Goal: Task Accomplishment & Management: Manage account settings

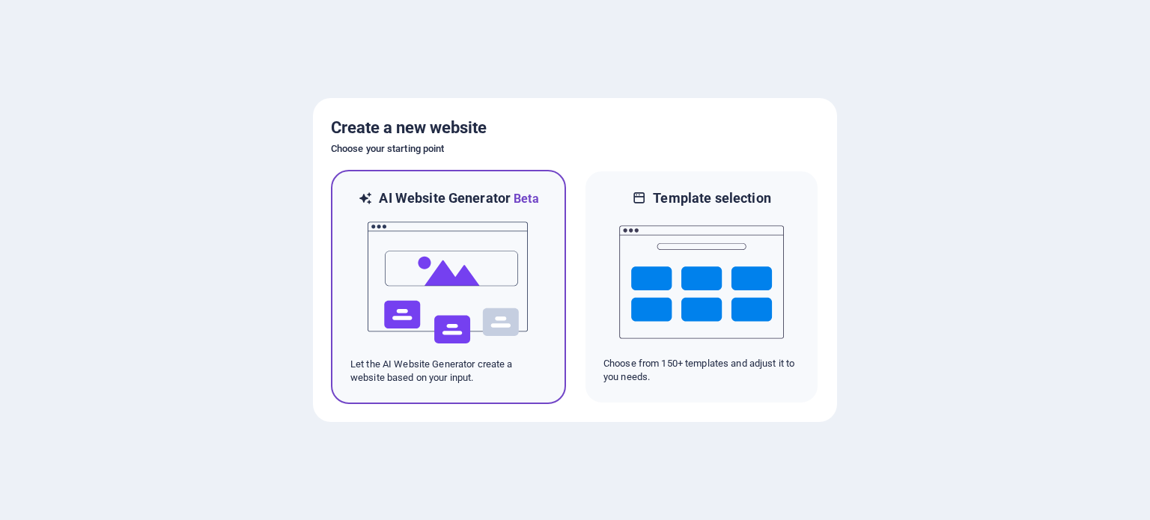
click at [434, 305] on img at bounding box center [448, 283] width 165 height 150
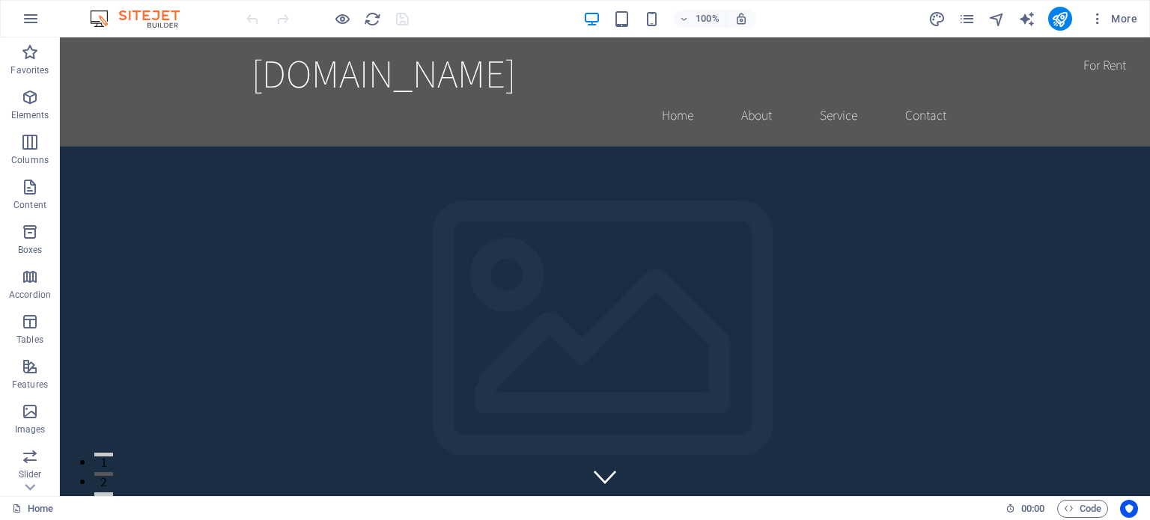
click at [624, 30] on div "100%" at bounding box center [669, 19] width 173 height 24
click at [624, 27] on span at bounding box center [622, 19] width 18 height 18
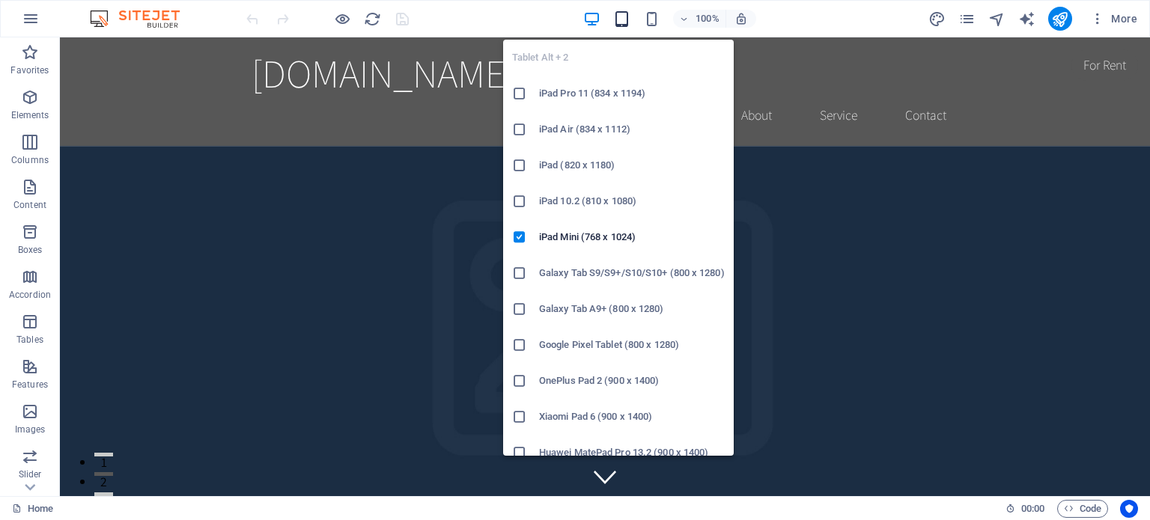
click at [624, 25] on icon "button" at bounding box center [621, 18] width 17 height 17
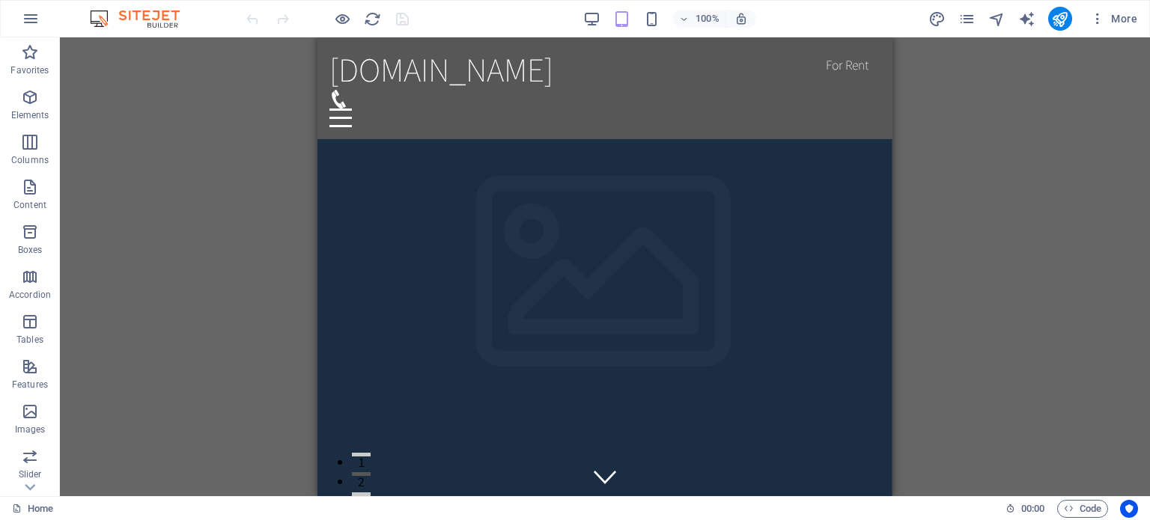
click at [639, 24] on div "100%" at bounding box center [669, 19] width 173 height 24
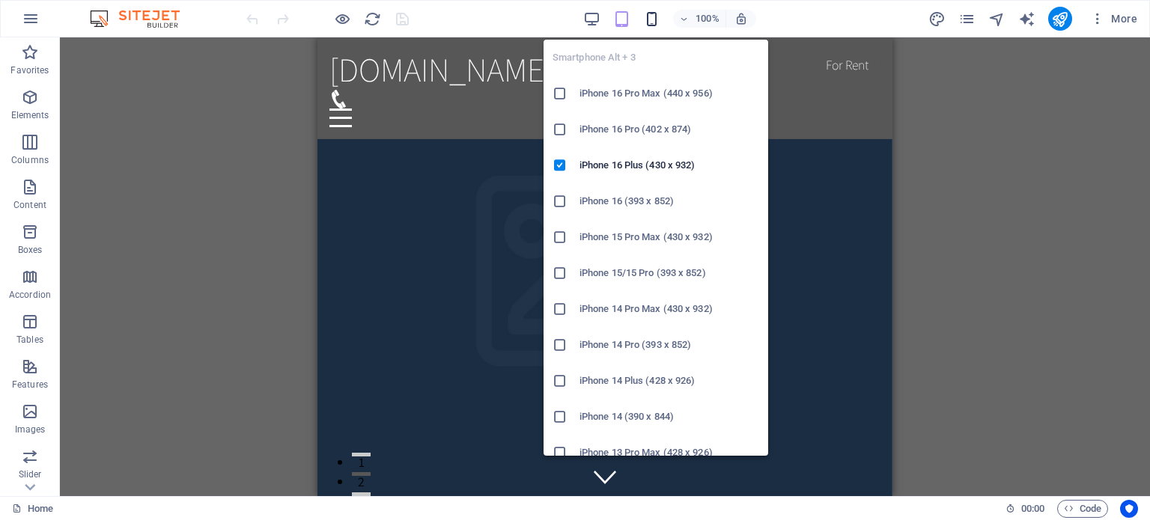
click at [653, 22] on icon "button" at bounding box center [651, 18] width 17 height 17
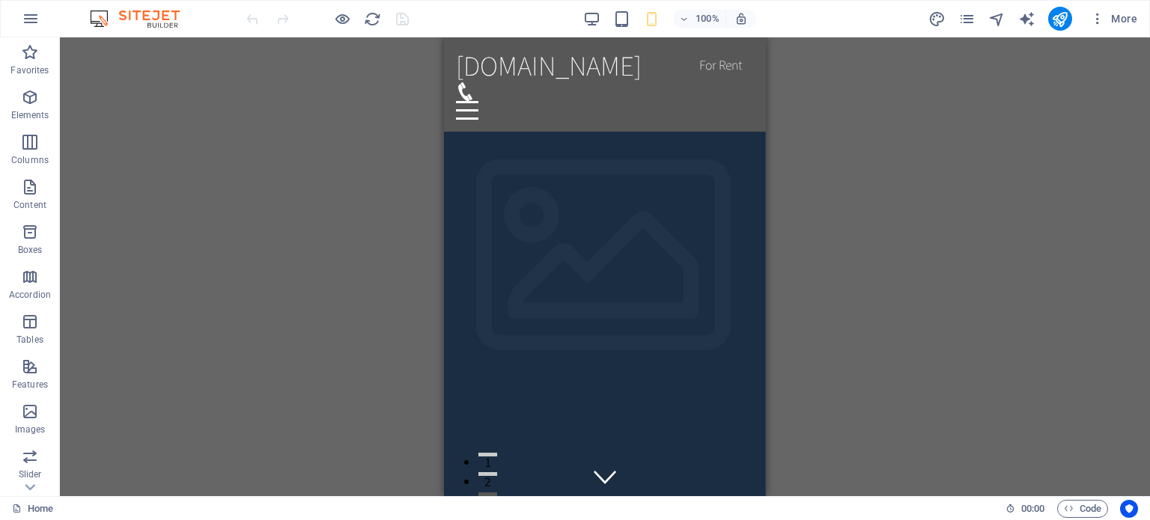
drag, startPoint x: 761, startPoint y: 53, endPoint x: 1216, endPoint y: 78, distance: 455.1
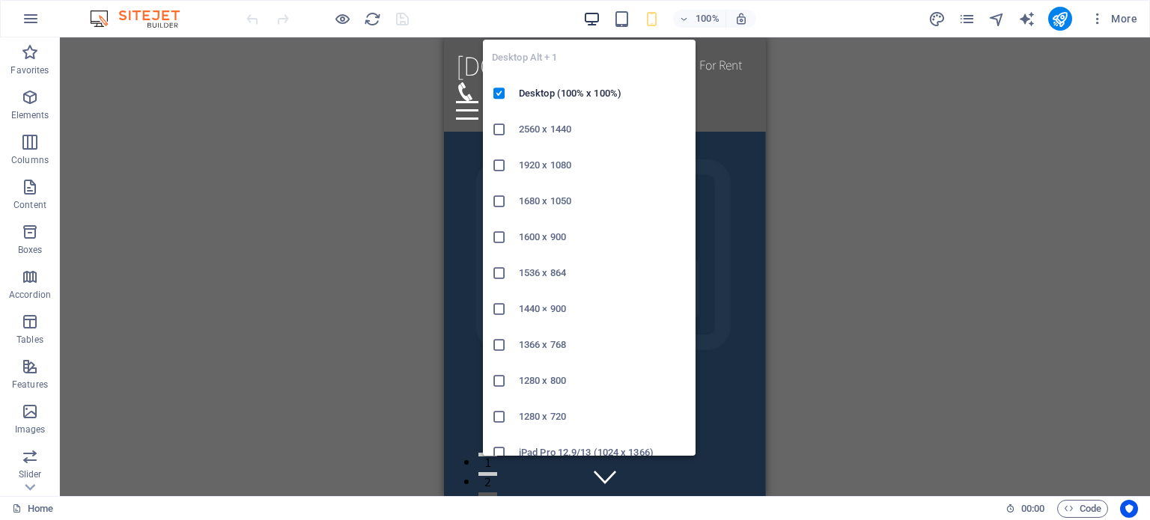
click at [595, 16] on icon "button" at bounding box center [591, 18] width 17 height 17
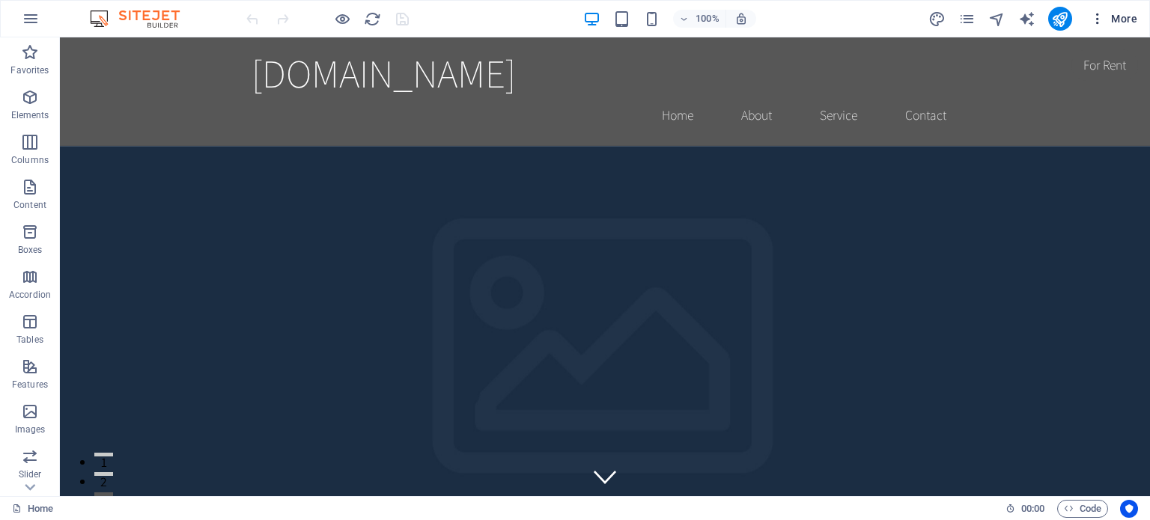
click at [1090, 17] on icon "button" at bounding box center [1097, 18] width 15 height 15
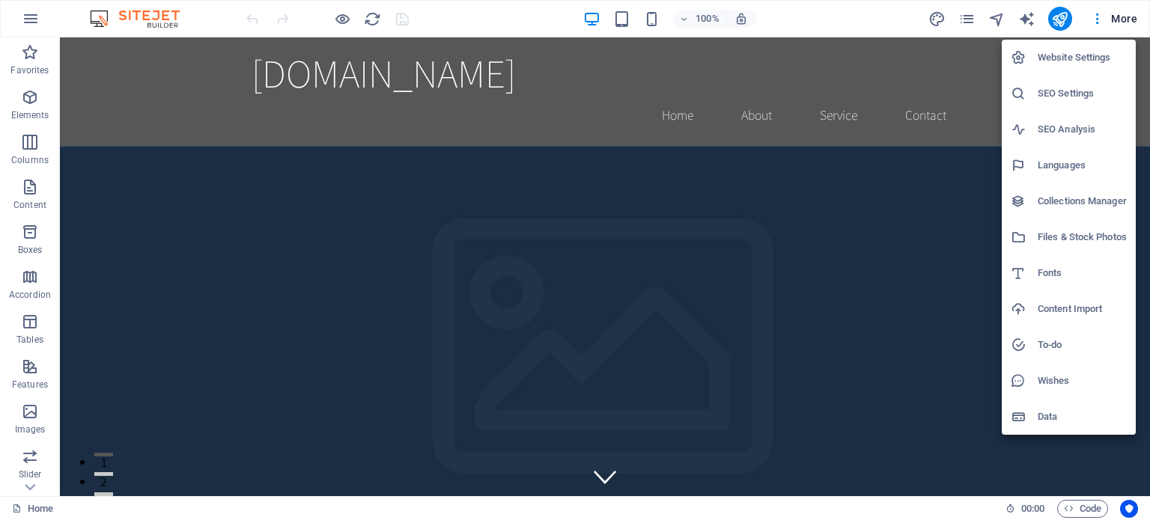
click at [1049, 49] on h6 "Website Settings" at bounding box center [1082, 58] width 89 height 18
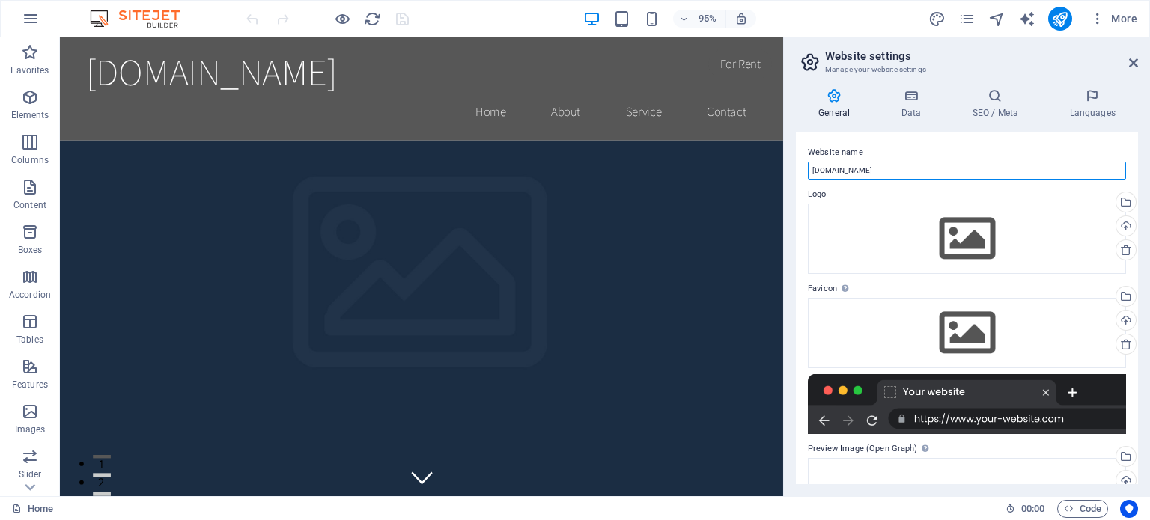
click at [862, 173] on input "[DOMAIN_NAME]" at bounding box center [967, 171] width 318 height 18
drag, startPoint x: 939, startPoint y: 205, endPoint x: 792, endPoint y: 177, distance: 149.5
drag, startPoint x: 874, startPoint y: 159, endPoint x: 869, endPoint y: 165, distance: 8.5
click at [869, 165] on div "Website name mhlimon.com" at bounding box center [967, 162] width 318 height 36
type input "MH Limon"
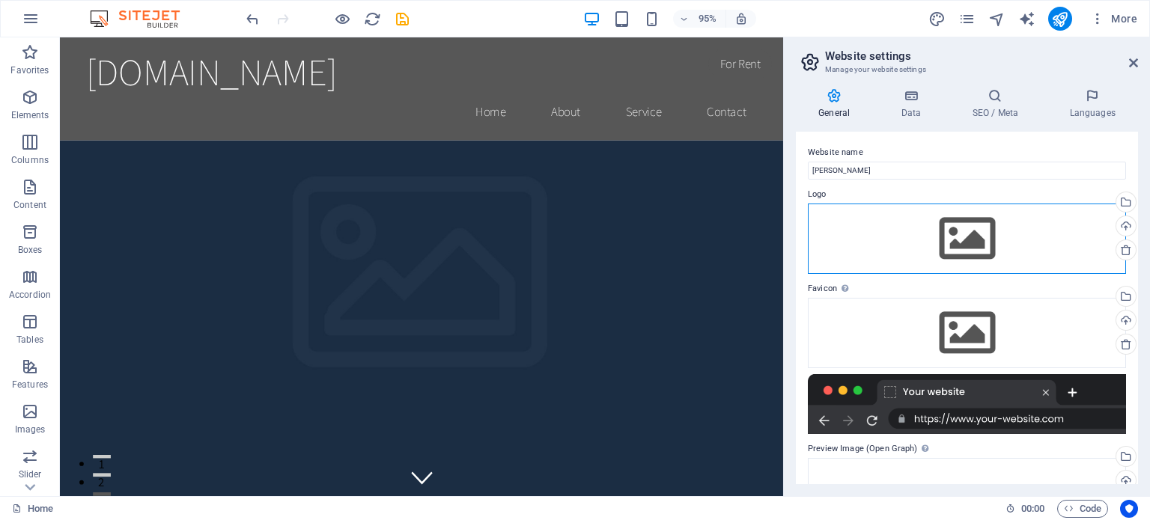
click at [844, 218] on div "Drag files here, click to choose files or select files from Files or our free s…" at bounding box center [967, 239] width 318 height 70
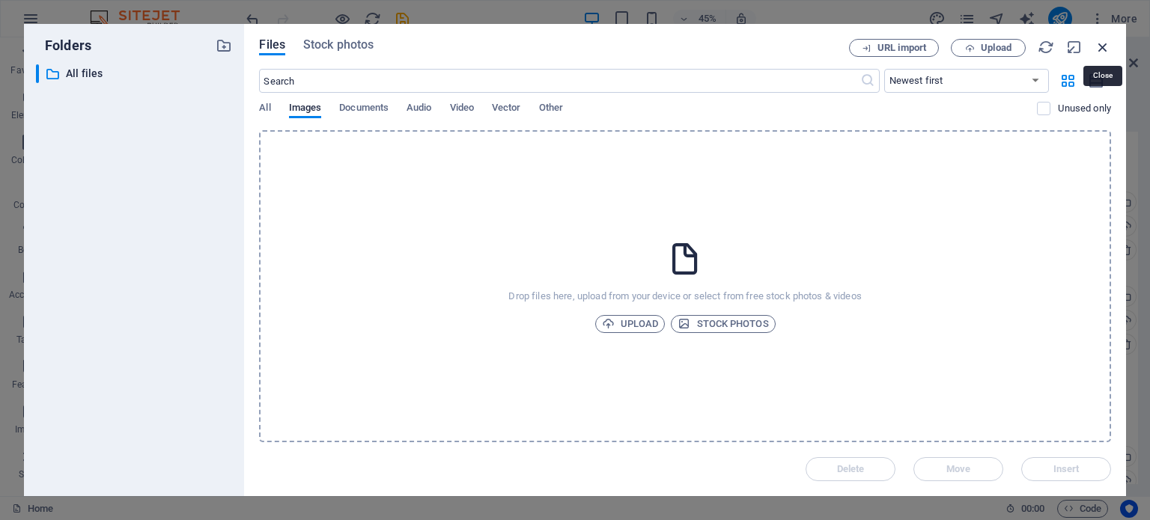
click at [1101, 47] on icon "button" at bounding box center [1102, 47] width 16 height 16
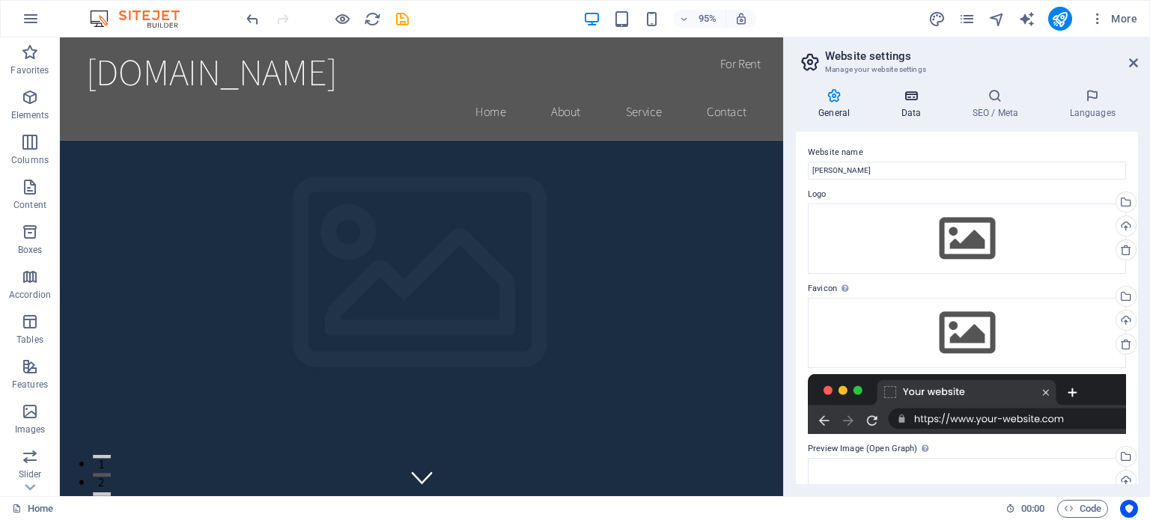
click at [926, 117] on h4 "Data" at bounding box center [913, 103] width 71 height 31
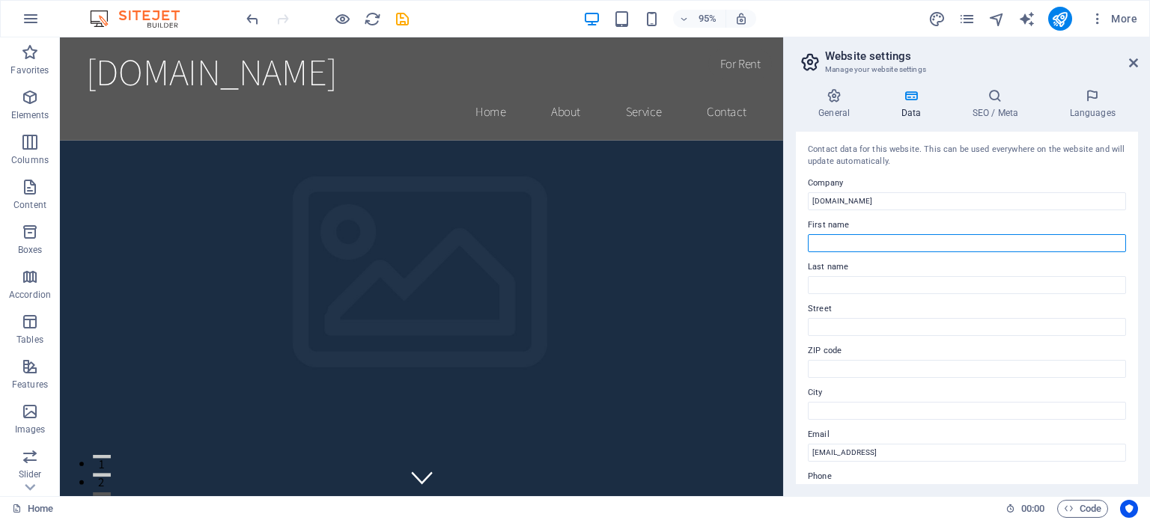
click at [841, 243] on input "First name" at bounding box center [967, 243] width 318 height 18
type input "Mehedi Hossen"
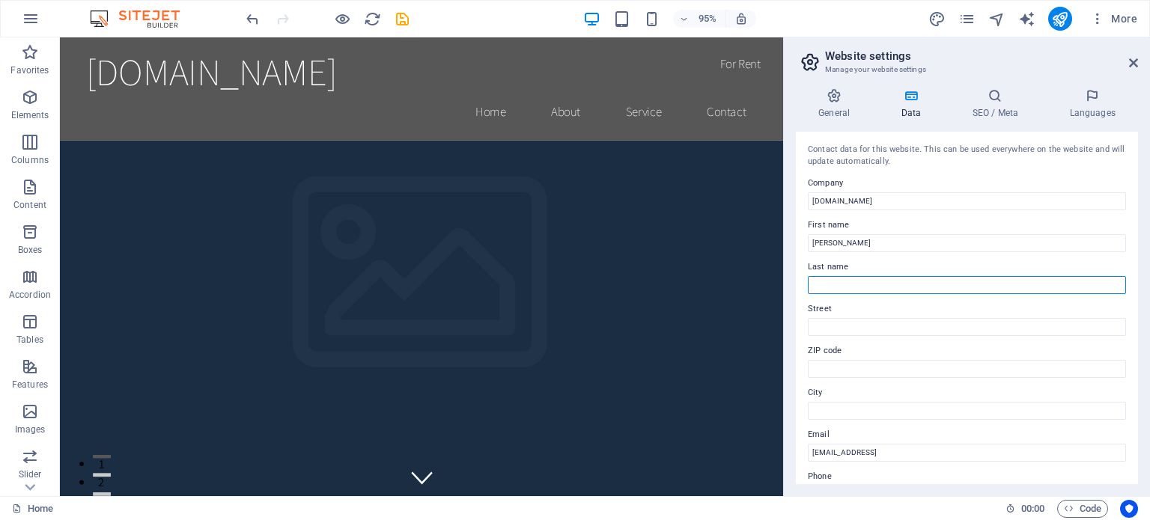
click at [850, 284] on input "Last name" at bounding box center [967, 285] width 318 height 18
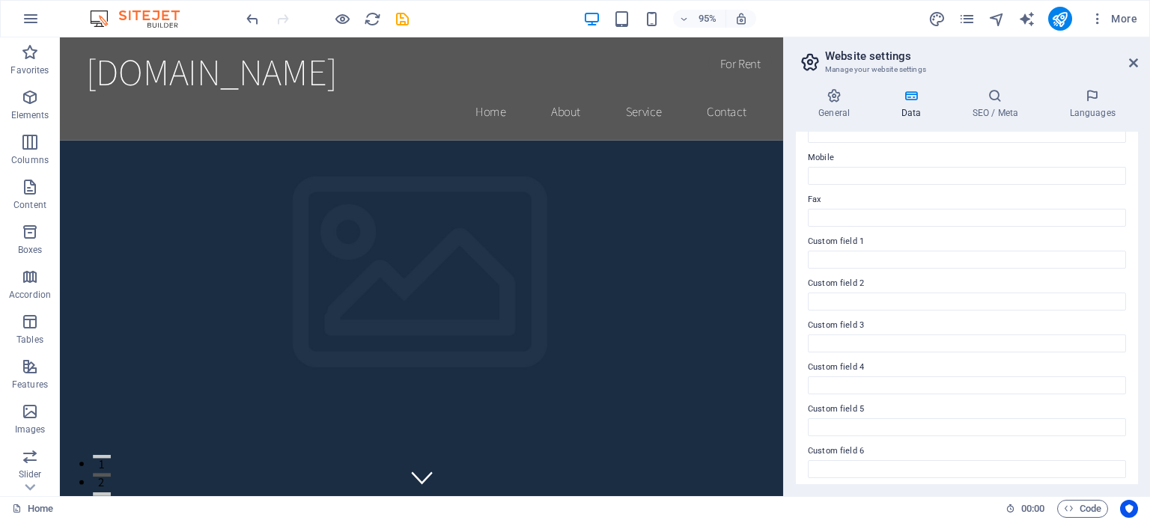
scroll to position [365, 0]
type input "Limon"
click at [901, 115] on h4 "Data" at bounding box center [913, 103] width 71 height 31
click at [963, 101] on icon at bounding box center [994, 95] width 91 height 15
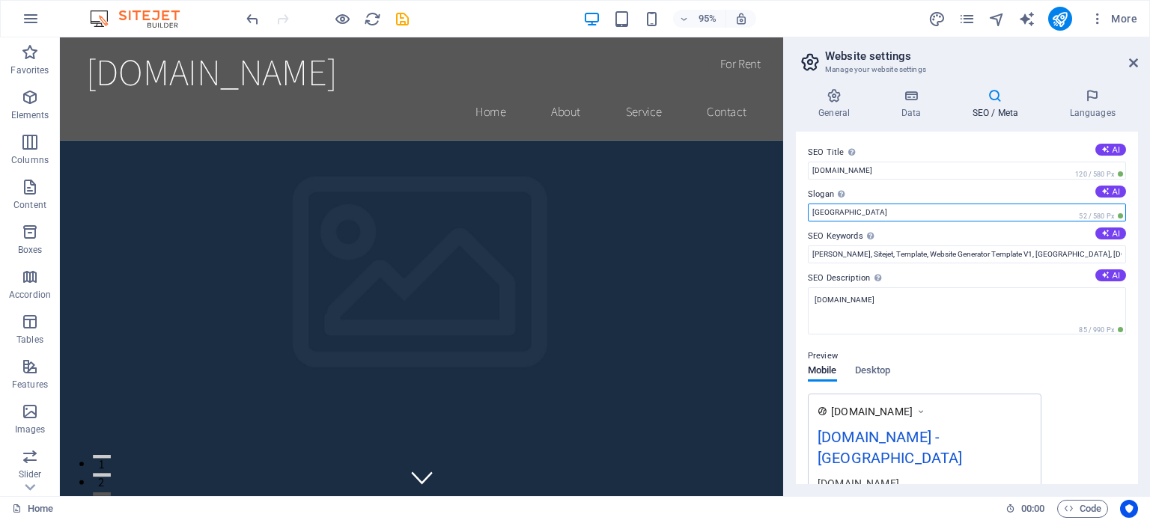
click at [905, 209] on input "Berlin" at bounding box center [967, 213] width 318 height 18
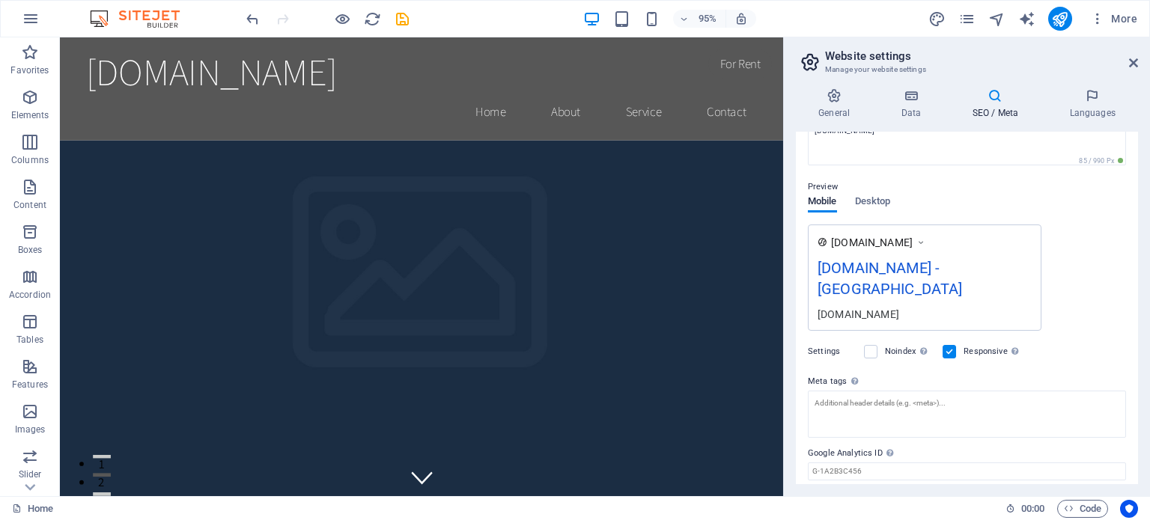
scroll to position [197, 0]
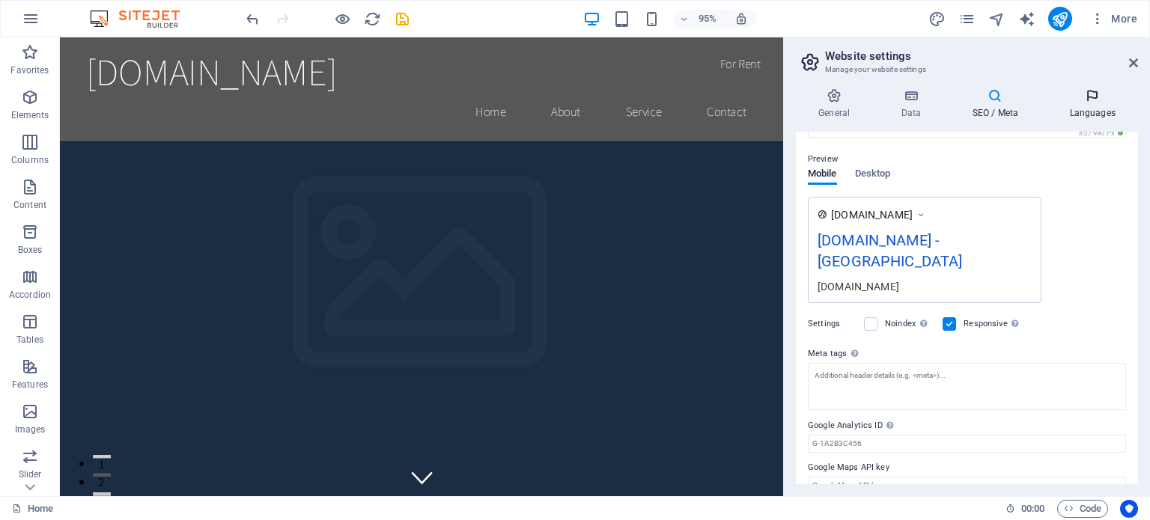
click at [1091, 100] on icon at bounding box center [1092, 95] width 91 height 15
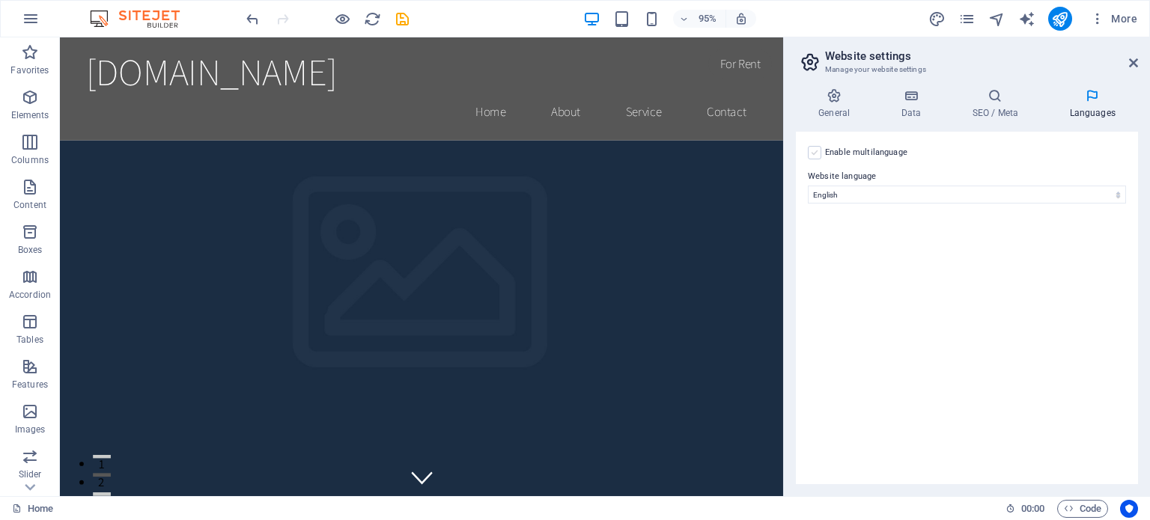
click at [819, 157] on label at bounding box center [814, 152] width 13 height 13
click at [0, 0] on input "Enable multilanguage To disable multilanguage delete all languages until only o…" at bounding box center [0, 0] width 0 height 0
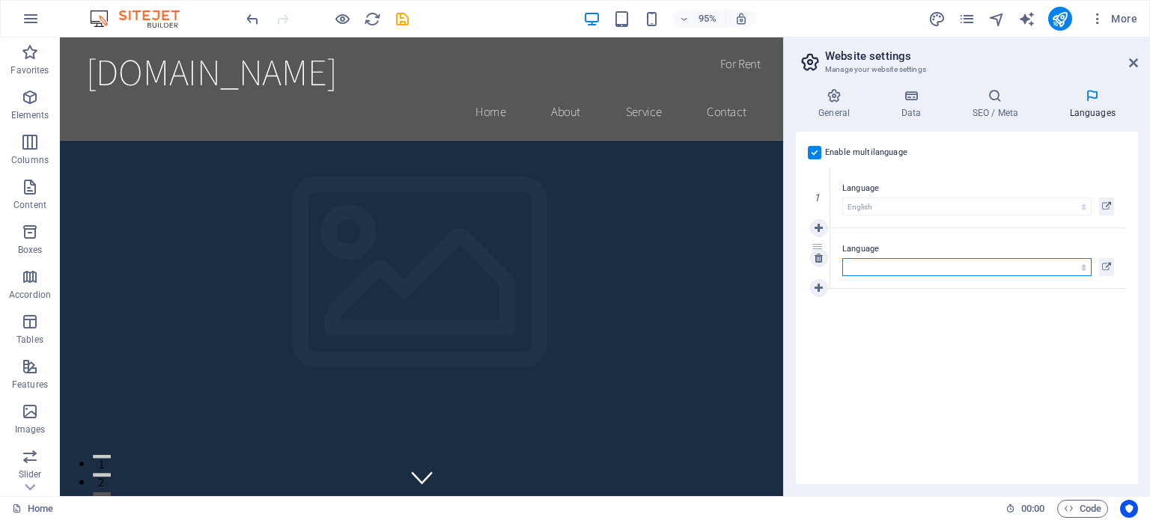
click at [946, 260] on select "Abkhazian Afar Afrikaans Akan Albanian Amharic Arabic Aragonese Armenian Assame…" at bounding box center [966, 267] width 249 height 18
select select "18"
click at [842, 258] on select "Abkhazian Afar Afrikaans Akan Albanian Amharic Arabic Aragonese Armenian Assame…" at bounding box center [966, 267] width 249 height 18
click at [914, 350] on div "Enable multilanguage To disable multilanguage delete all languages until only o…" at bounding box center [967, 308] width 342 height 353
click at [1085, 510] on span "Code" at bounding box center [1082, 509] width 37 height 18
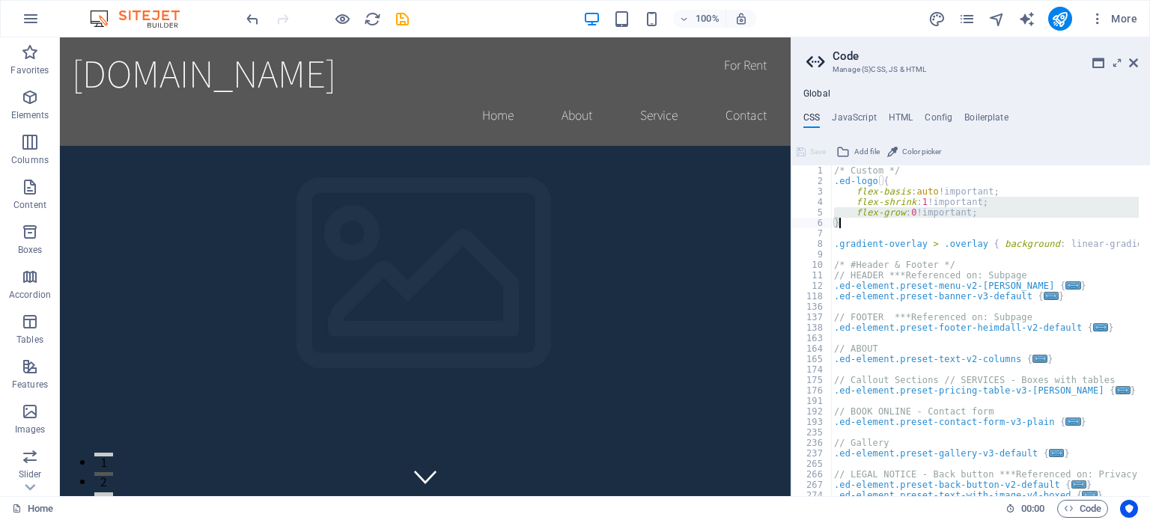
drag, startPoint x: 1145, startPoint y: 198, endPoint x: 1145, endPoint y: 225, distance: 27.7
type textarea "flex-grow: 0!important; }"
click at [865, 127] on h4 "JavaScript" at bounding box center [854, 120] width 44 height 16
type textarea "/* JS for preset "Menu V2" */"
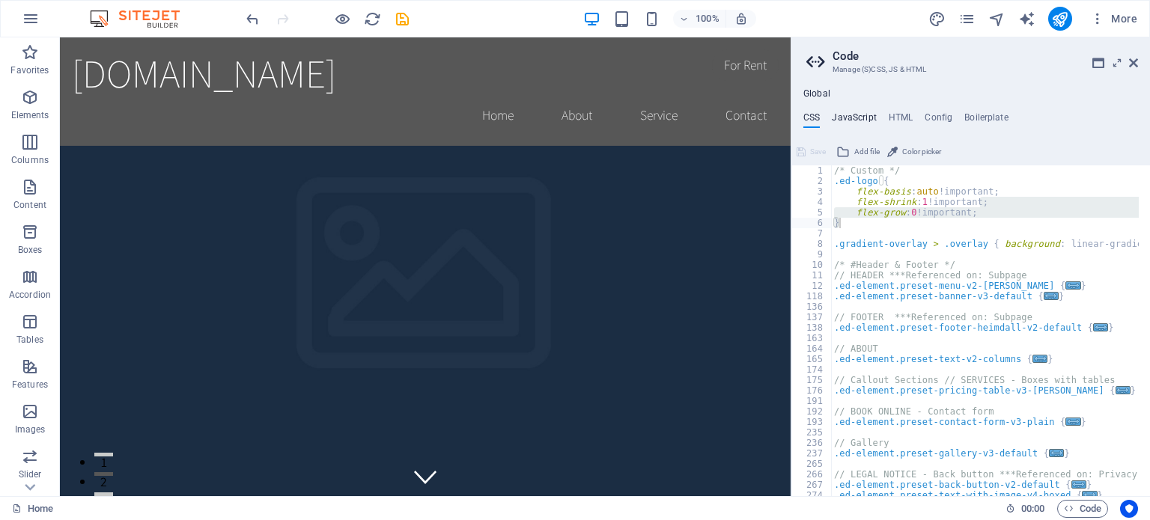
click at [865, 127] on h4 "JavaScript" at bounding box center [854, 120] width 44 height 16
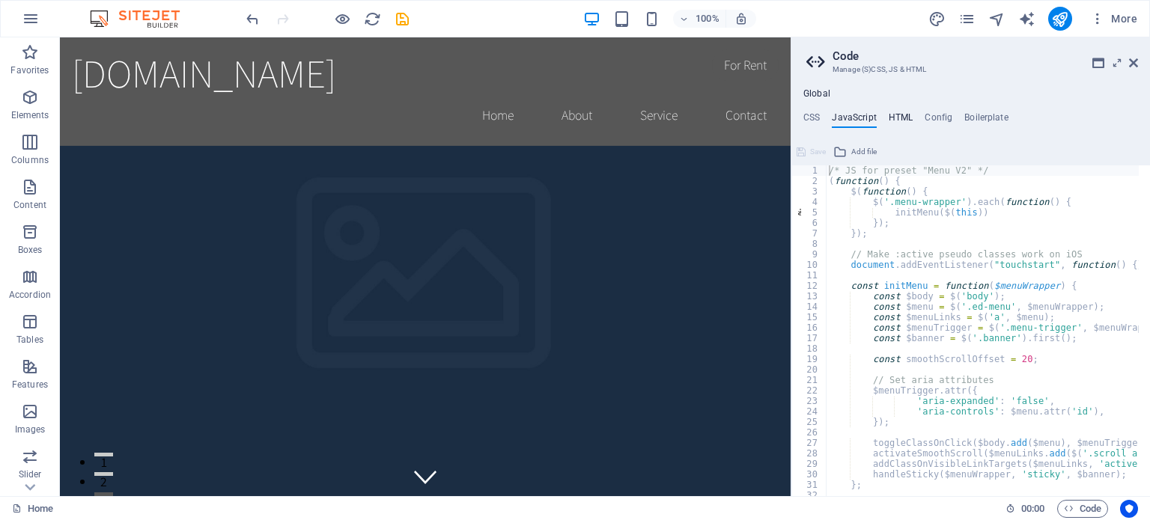
click at [889, 121] on h4 "HTML" at bounding box center [901, 120] width 25 height 16
type textarea "<a href="#main-content" class="wv-link-content button">Skip to main content</a>"
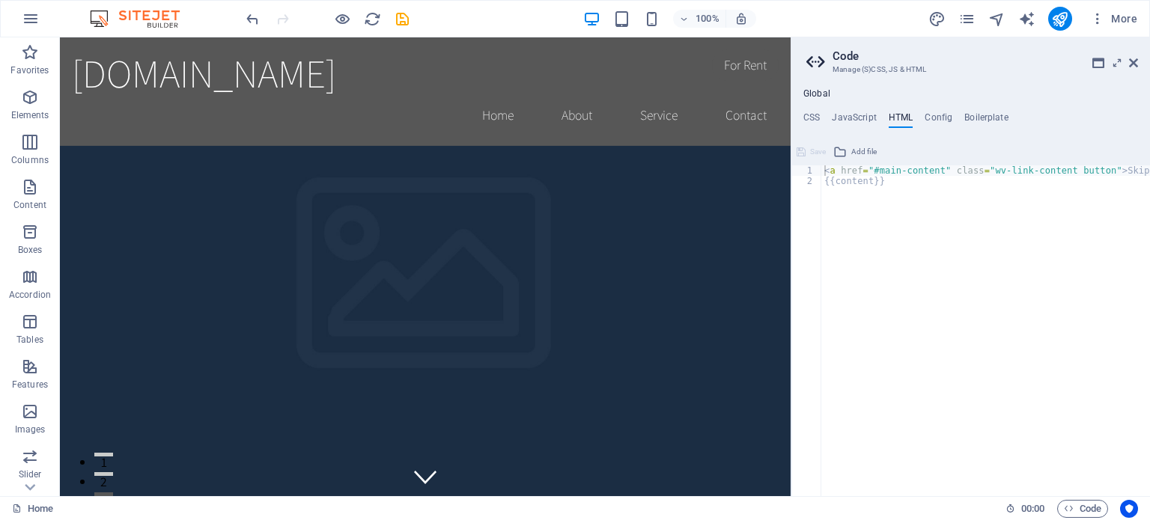
click at [914, 120] on ul "CSS JavaScript HTML Config Boilerplate" at bounding box center [970, 120] width 359 height 16
click at [925, 118] on h4 "Config" at bounding box center [939, 120] width 28 height 16
type textarea "$color-background: #ffffff;"
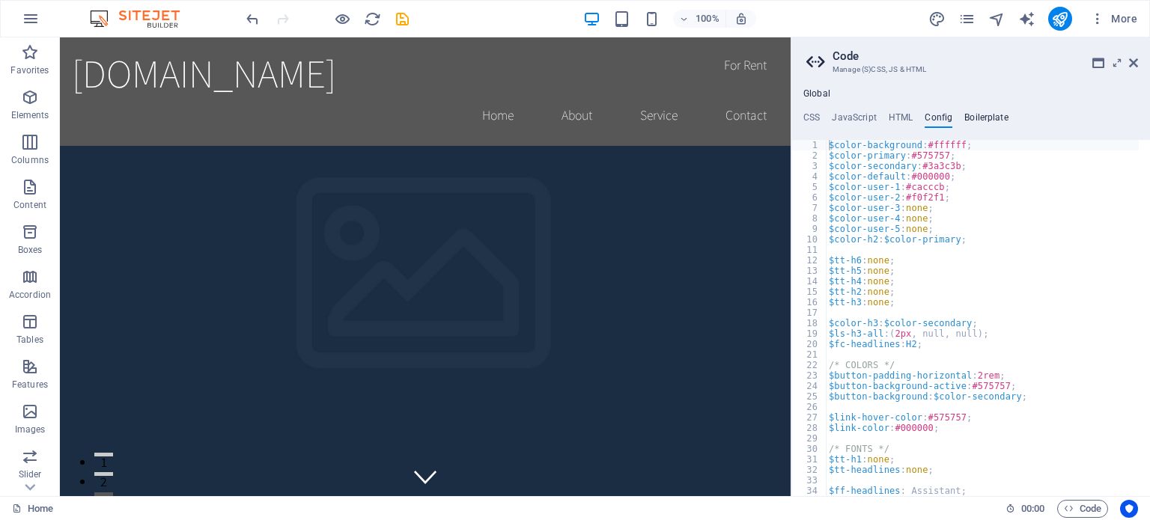
click at [967, 117] on h4 "Boilerplate" at bounding box center [986, 120] width 44 height 16
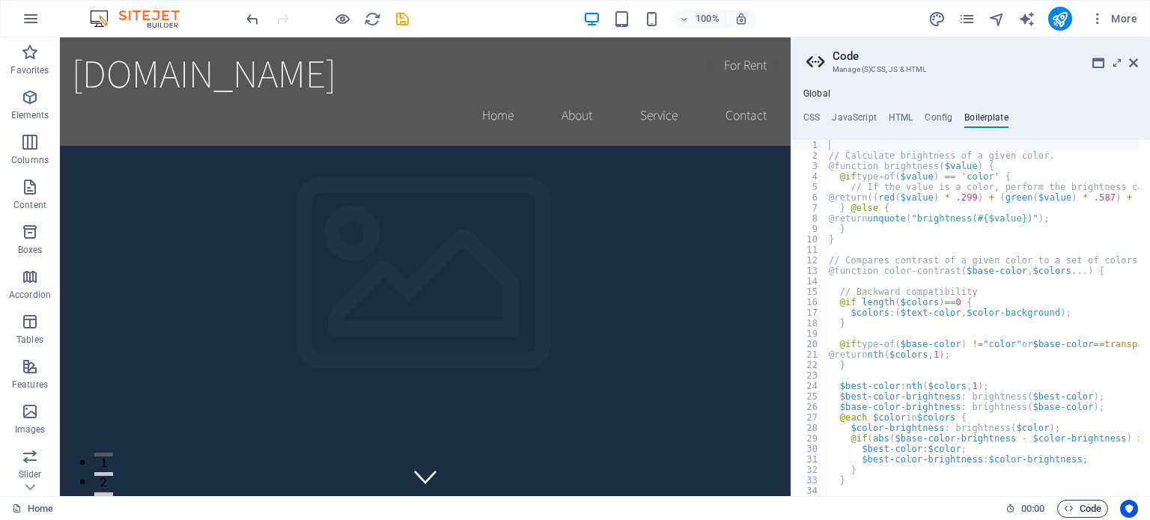
click at [1098, 510] on span "Code" at bounding box center [1082, 509] width 37 height 18
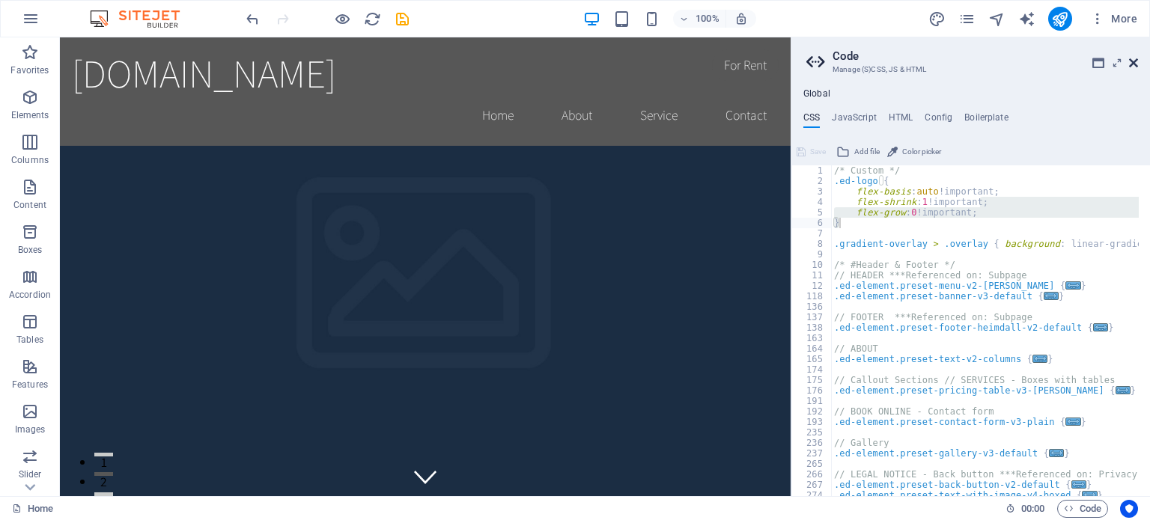
click at [1130, 64] on icon at bounding box center [1133, 63] width 9 height 12
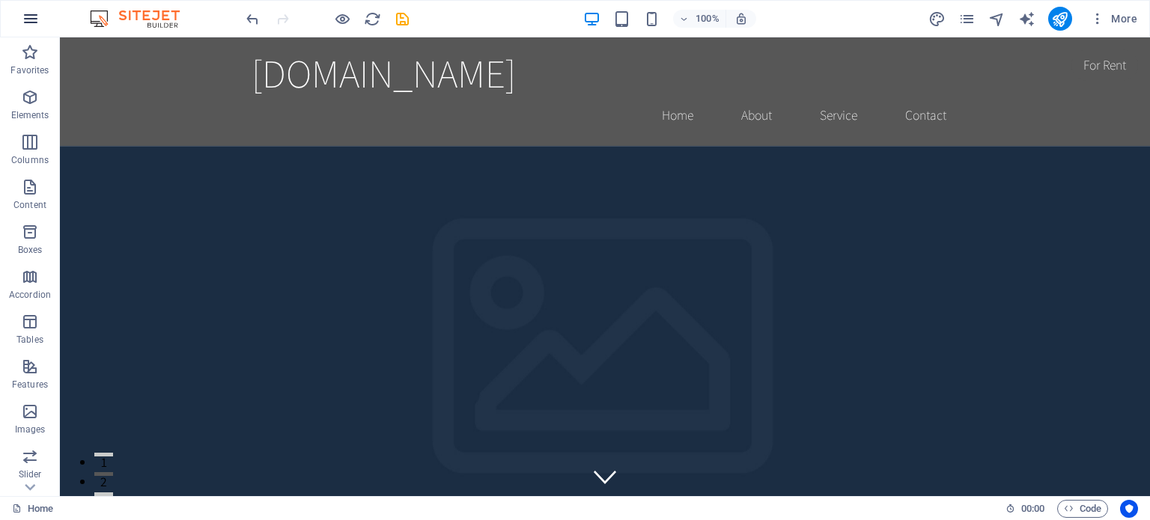
click at [34, 8] on button "button" at bounding box center [31, 19] width 36 height 36
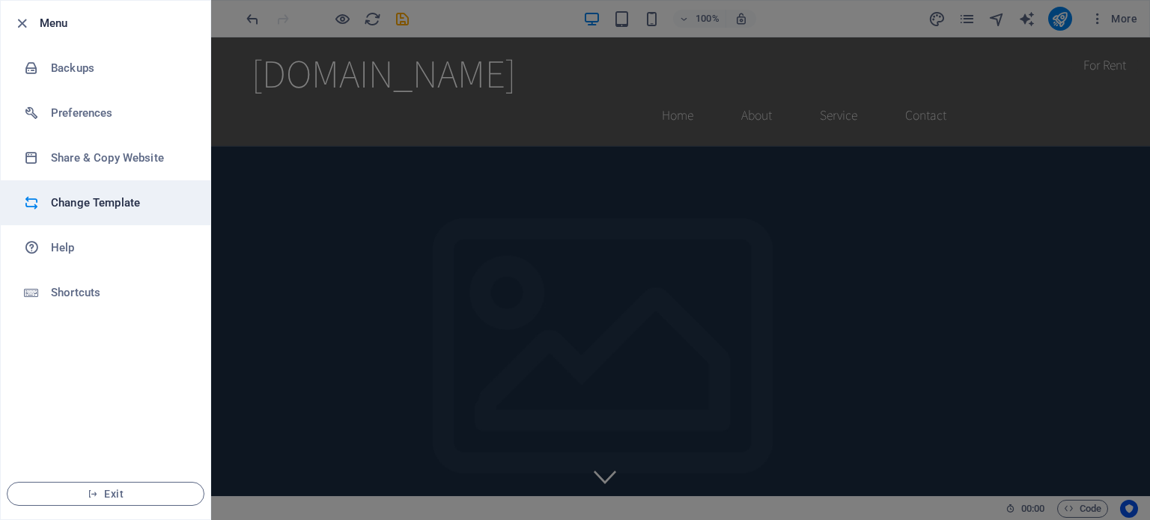
click at [113, 197] on h6 "Change Template" at bounding box center [120, 203] width 138 height 18
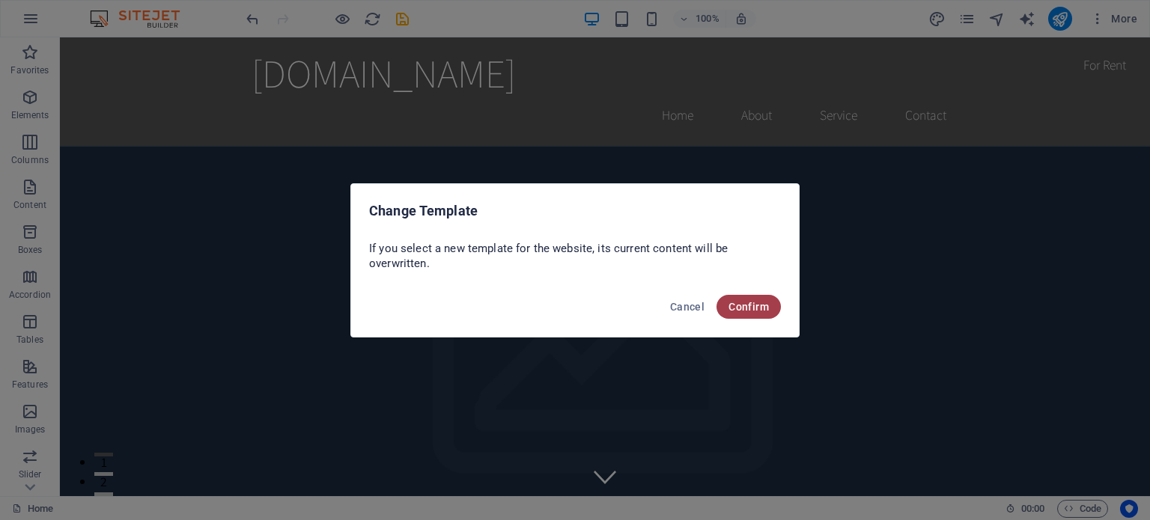
click at [723, 301] on button "Confirm" at bounding box center [748, 307] width 64 height 24
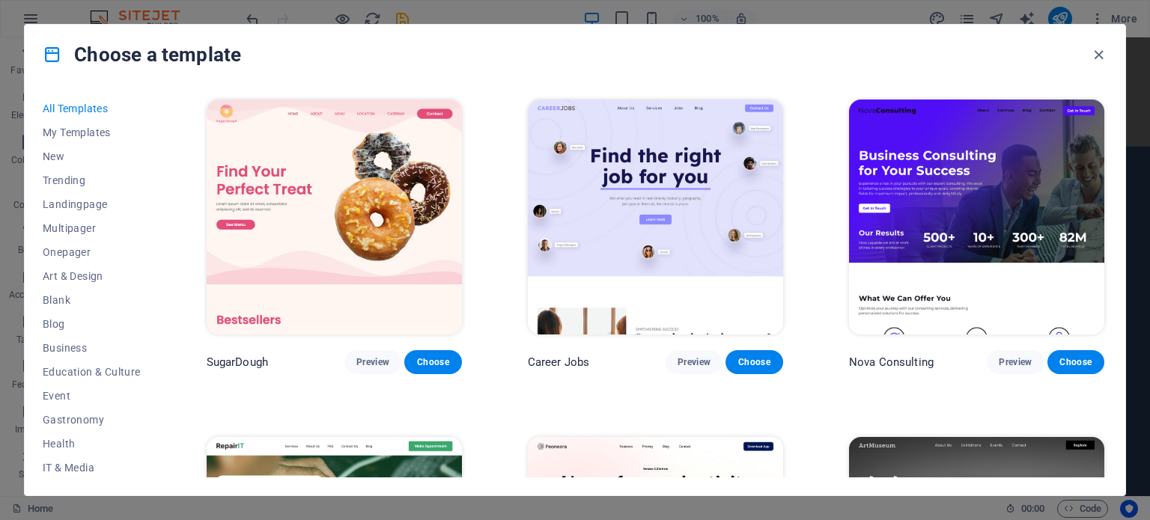
click at [157, 332] on div "All Templates My Templates New Trending Landingpage Multipager Onepager Art & D…" at bounding box center [101, 287] width 116 height 381
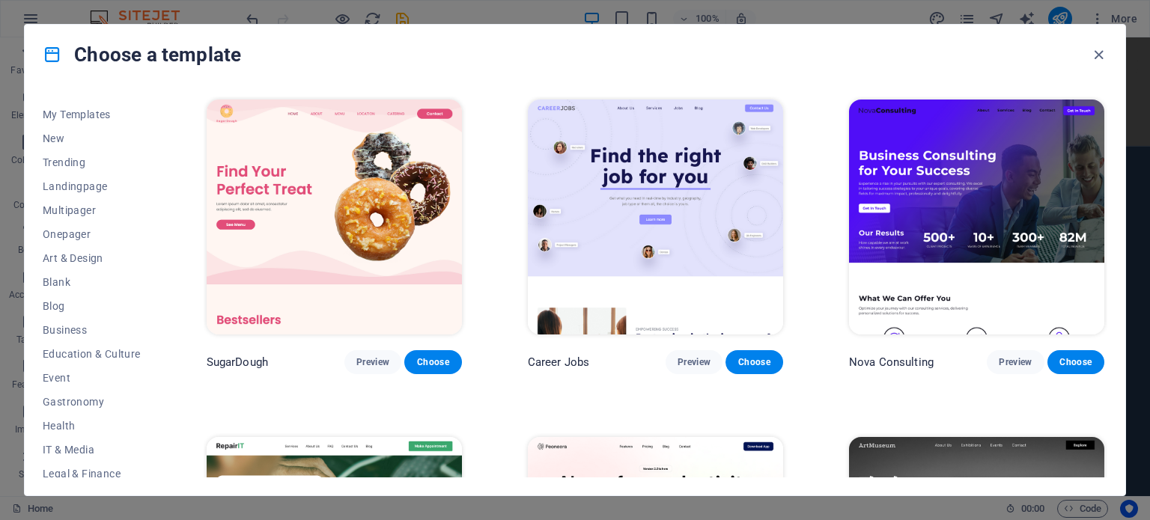
scroll to position [17, 0]
click at [50, 305] on span "Blog" at bounding box center [92, 307] width 98 height 12
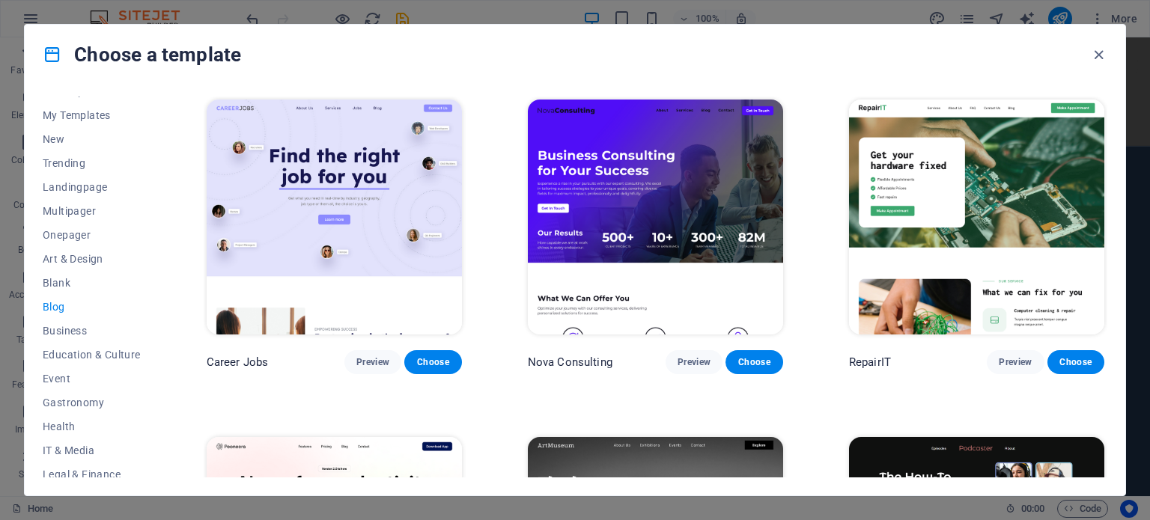
drag, startPoint x: 1103, startPoint y: 158, endPoint x: 1106, endPoint y: 179, distance: 21.1
click at [1106, 179] on div "Career Jobs Preview Choose Nova Consulting Preview Choose RepairIT Preview Choo…" at bounding box center [656, 287] width 904 height 381
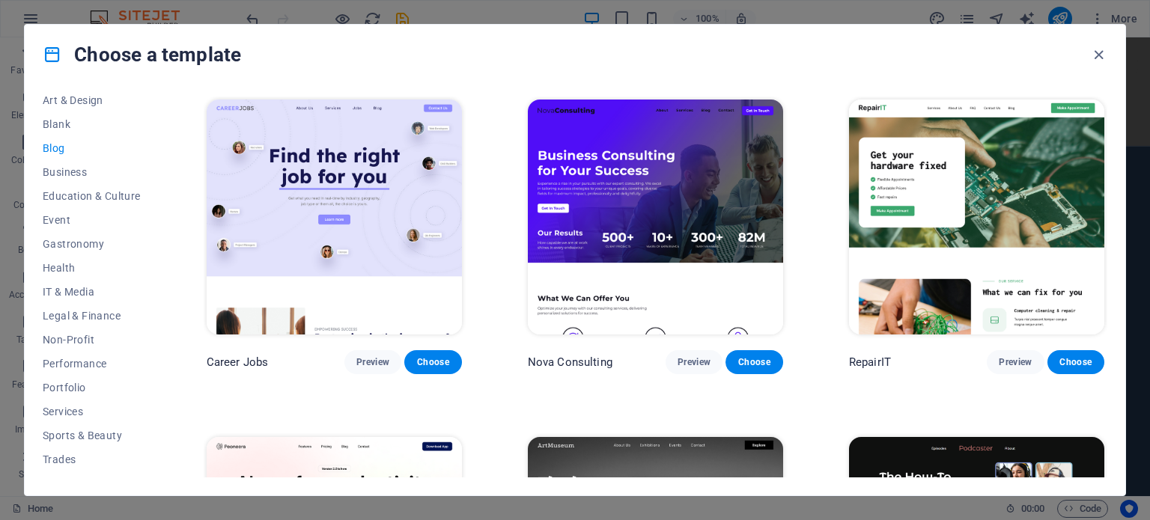
scroll to position [189, 0]
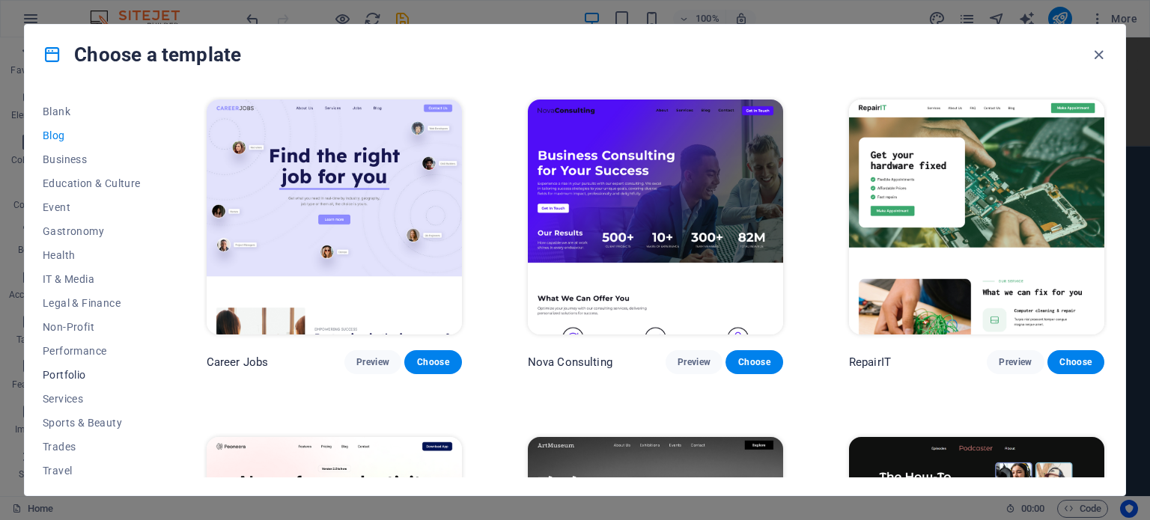
click at [67, 371] on span "Portfolio" at bounding box center [92, 375] width 98 height 12
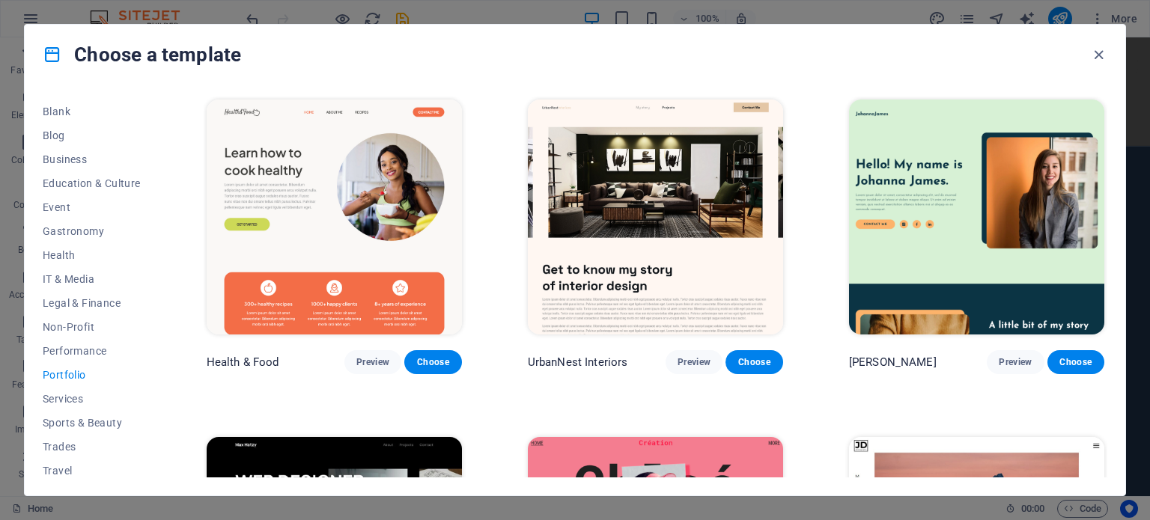
drag, startPoint x: 153, startPoint y: 307, endPoint x: 159, endPoint y: 195, distance: 111.7
click at [159, 195] on div "All Templates My Templates New Trending Landingpage Multipager Onepager Art & D…" at bounding box center [101, 287] width 116 height 381
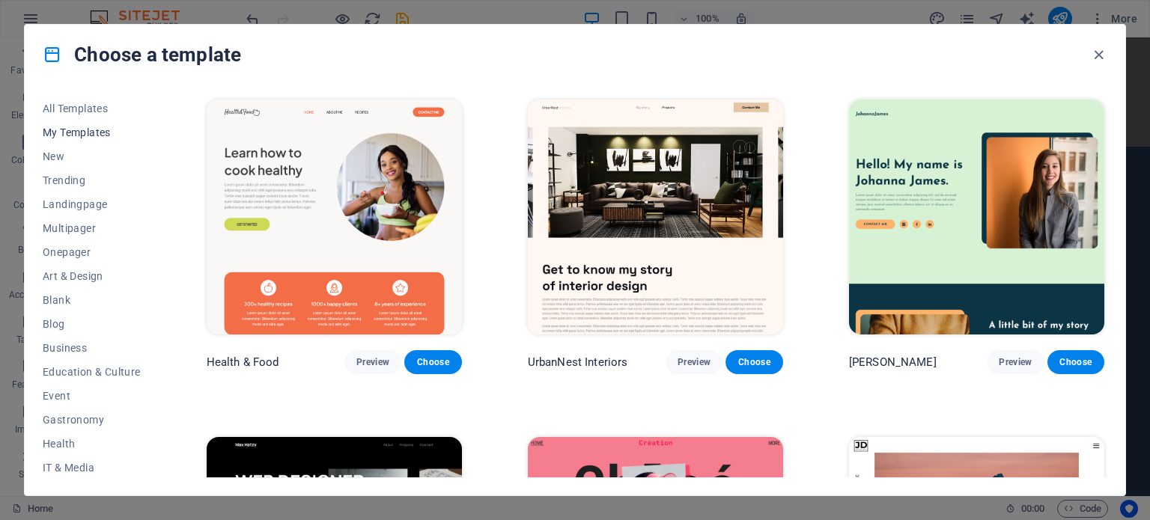
click at [85, 125] on button "My Templates" at bounding box center [92, 133] width 98 height 24
